Goal: Information Seeking & Learning: Learn about a topic

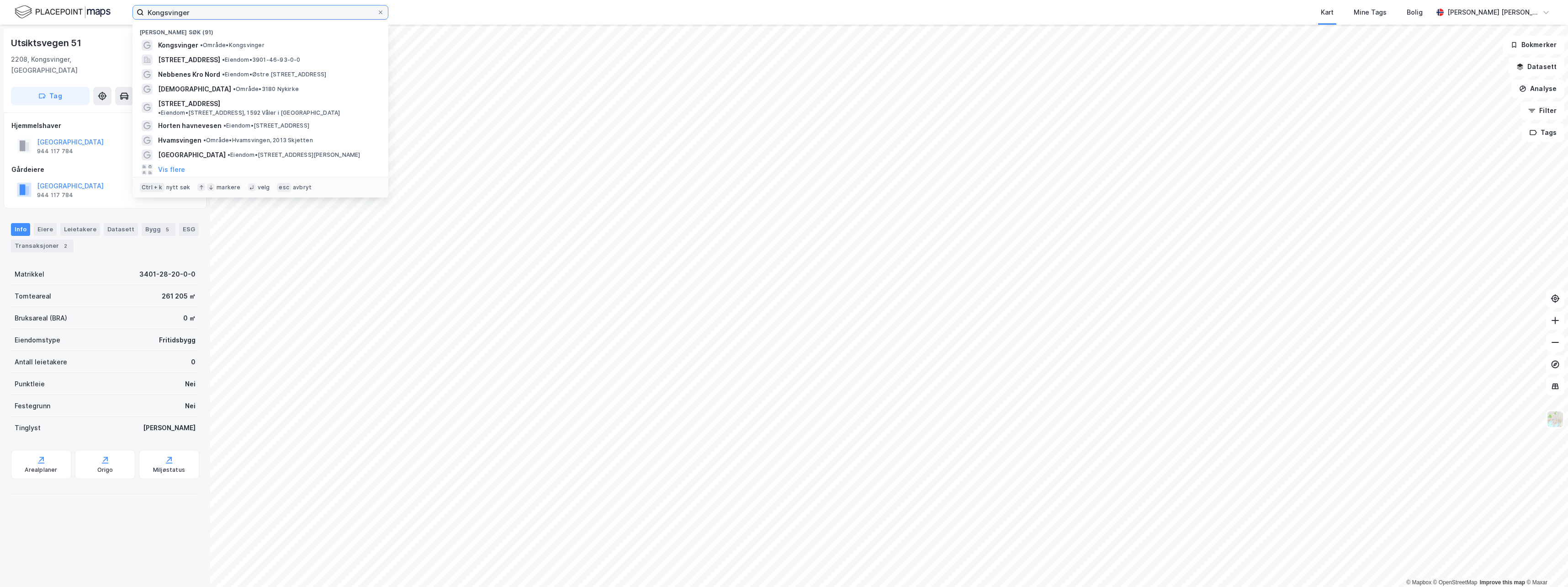
drag, startPoint x: 190, startPoint y: 13, endPoint x: 129, endPoint y: 10, distance: 61.1
click at [129, 10] on div "Kongsvinger Nylige søk (91) [GEOGRAPHIC_DATA] • Område • [STREET_ADDRESS] • Eie…" at bounding box center [784, 12] width 1568 height 25
click at [163, 77] on span "Nebbenes Kro Nord" at bounding box center [189, 74] width 62 height 11
